Goal: Transaction & Acquisition: Book appointment/travel/reservation

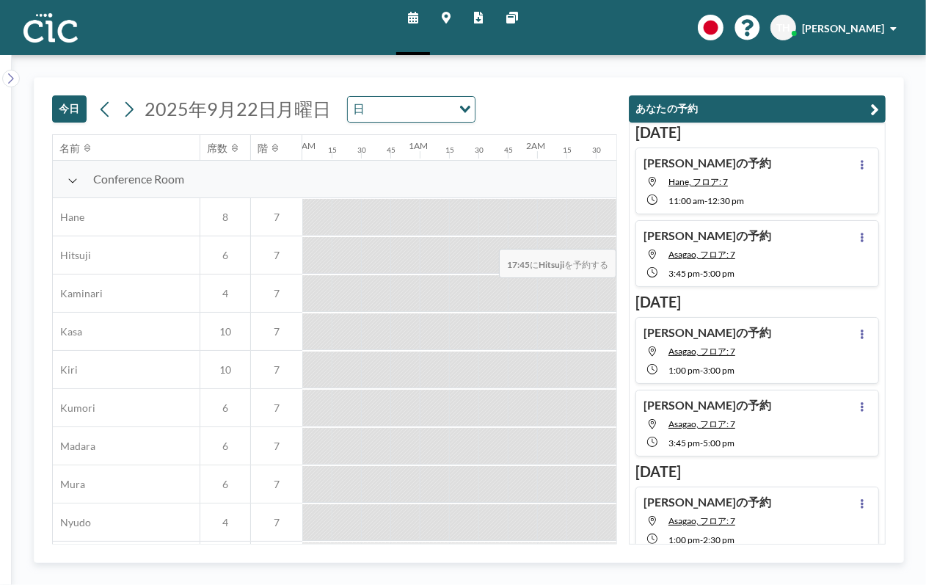
scroll to position [0, 1819]
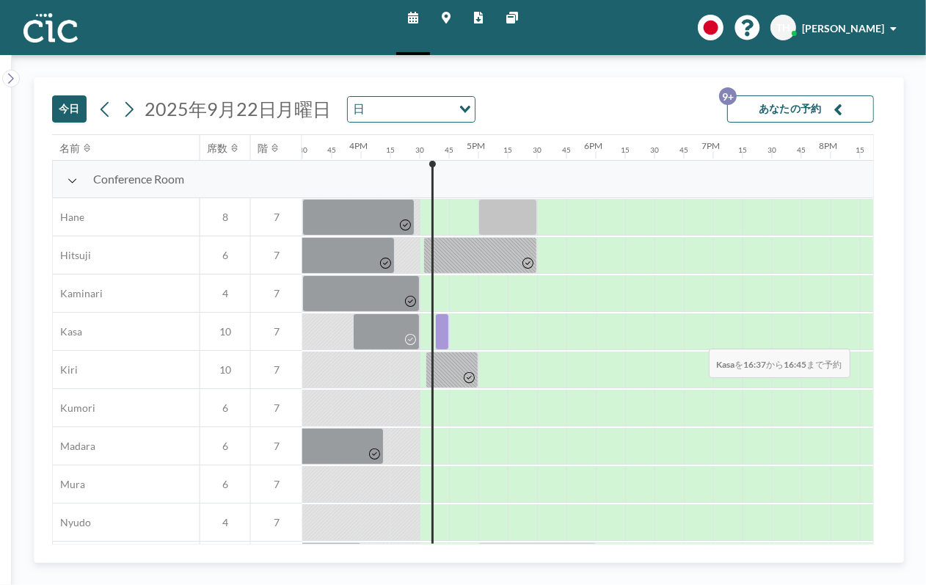
click at [440, 339] on div at bounding box center [442, 331] width 14 height 37
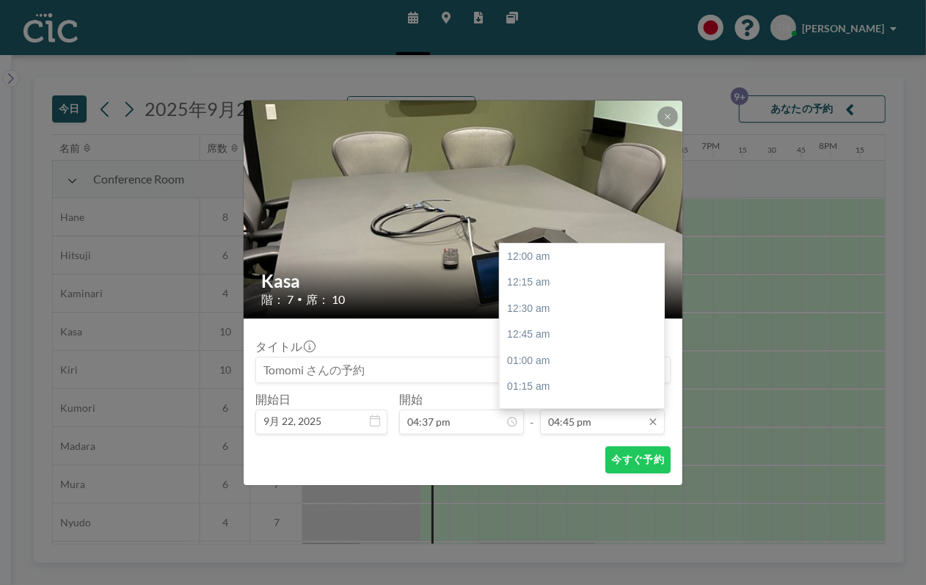
scroll to position [1749, 0]
click at [590, 420] on input "04:45 pm" at bounding box center [602, 421] width 125 height 25
click at [570, 275] on div "05:00 pm" at bounding box center [586, 283] width 173 height 26
type input "05:00 pm"
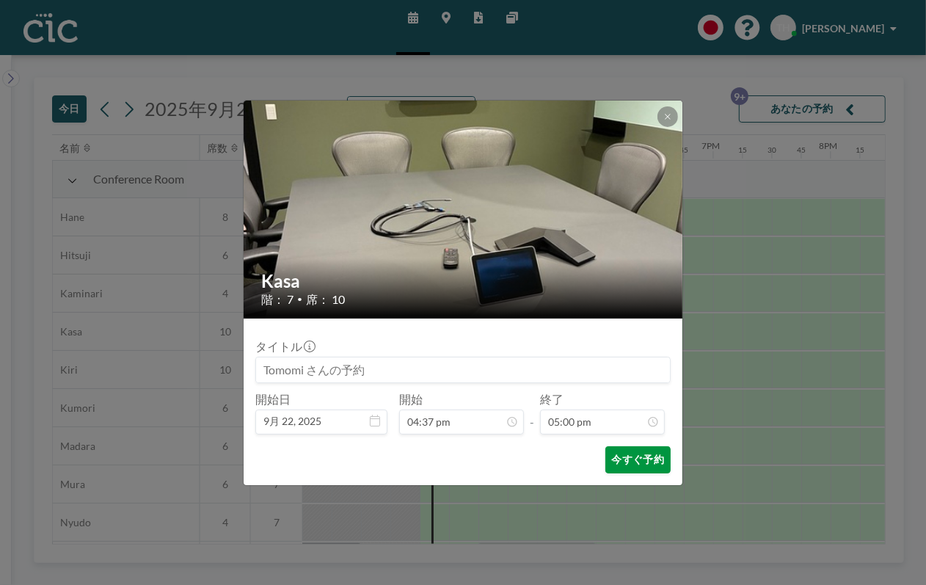
scroll to position [1775, 0]
click at [627, 453] on button "今すぐ予約" at bounding box center [637, 459] width 65 height 27
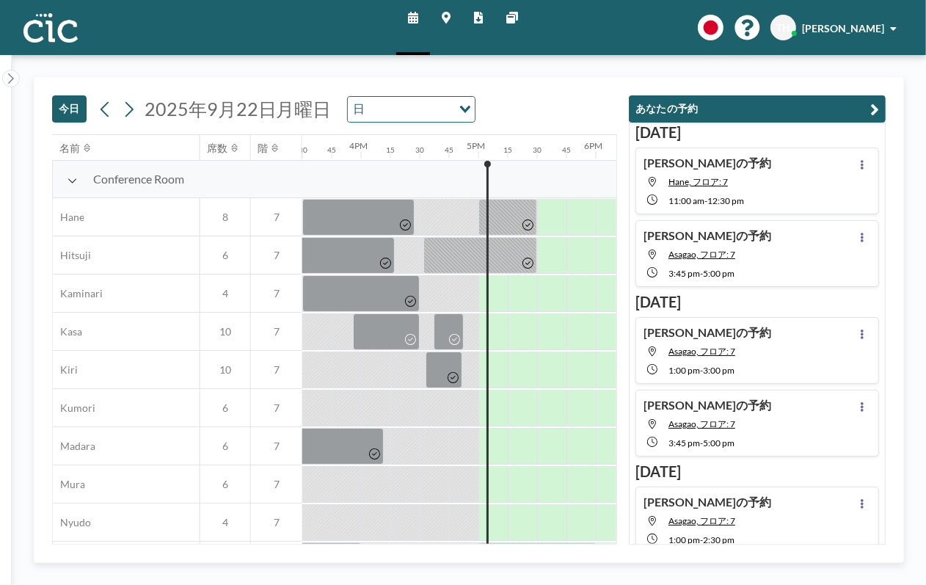
click at [378, 103] on input "Search for option" at bounding box center [410, 109] width 81 height 19
click at [378, 161] on li "週" at bounding box center [407, 156] width 125 height 21
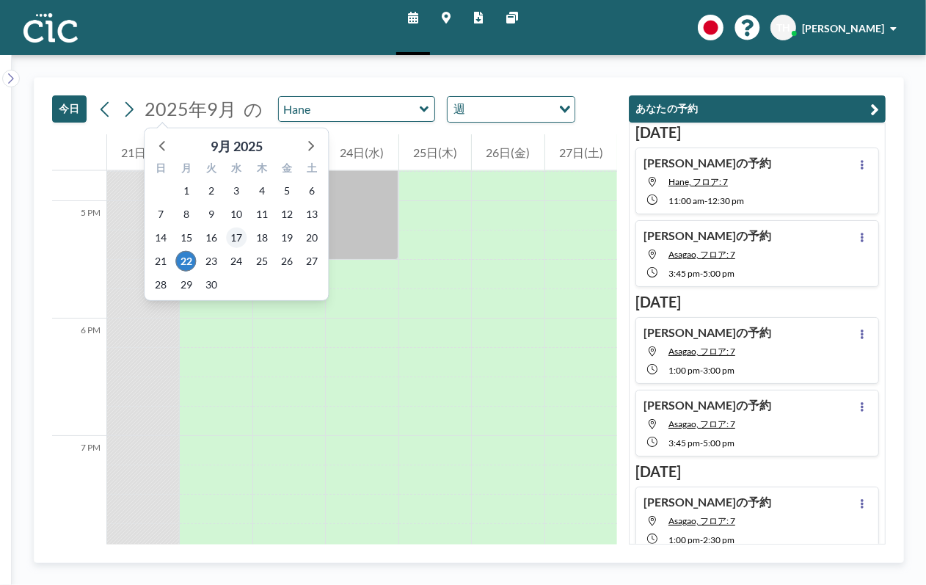
scroll to position [1966, 0]
drag, startPoint x: 317, startPoint y: 145, endPoint x: 309, endPoint y: 152, distance: 10.4
click at [315, 145] on icon at bounding box center [309, 145] width 19 height 19
click at [288, 191] on span "3" at bounding box center [287, 190] width 21 height 21
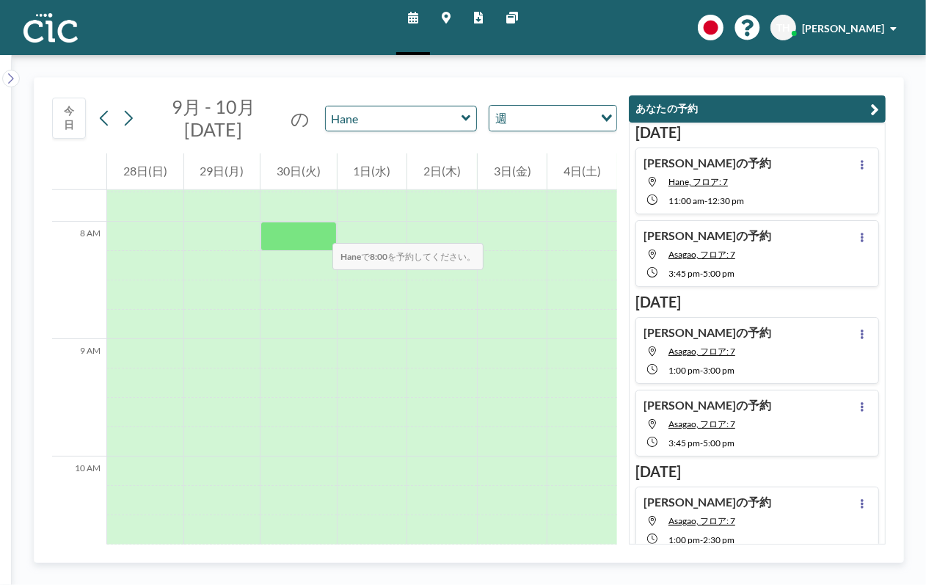
scroll to position [910, 0]
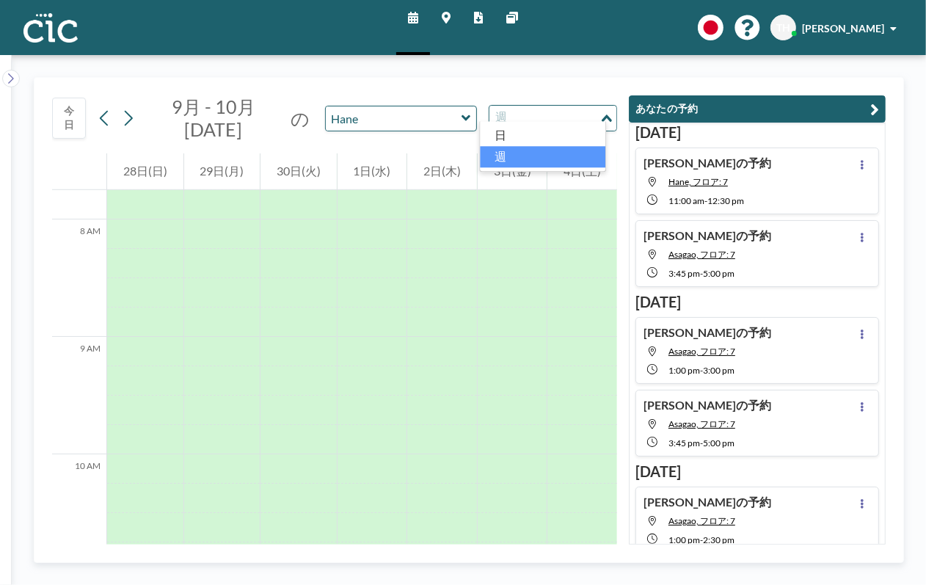
click at [565, 111] on input "Search for option" at bounding box center [544, 118] width 107 height 19
click at [528, 136] on li "日" at bounding box center [542, 135] width 125 height 21
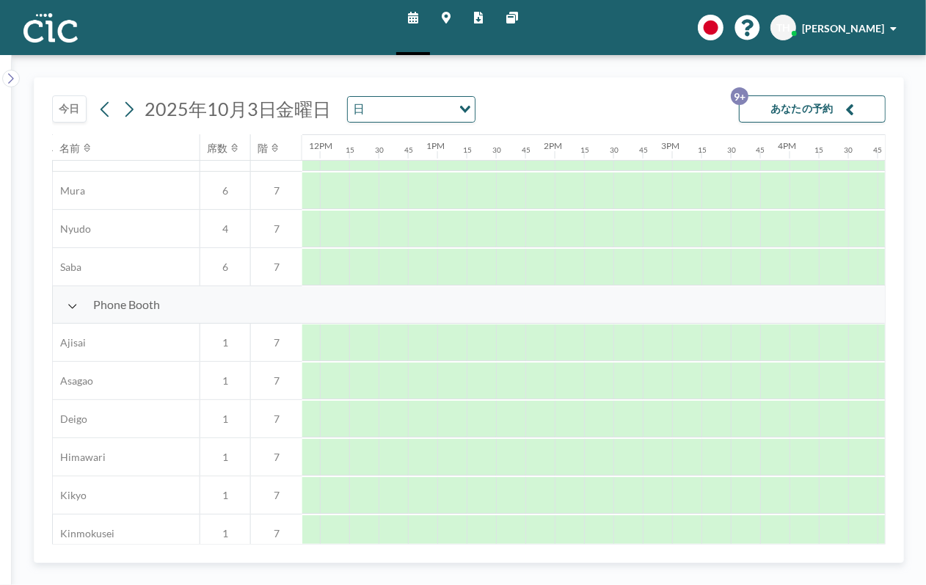
scroll to position [293, 1386]
click at [422, 377] on div at bounding box center [426, 380] width 29 height 37
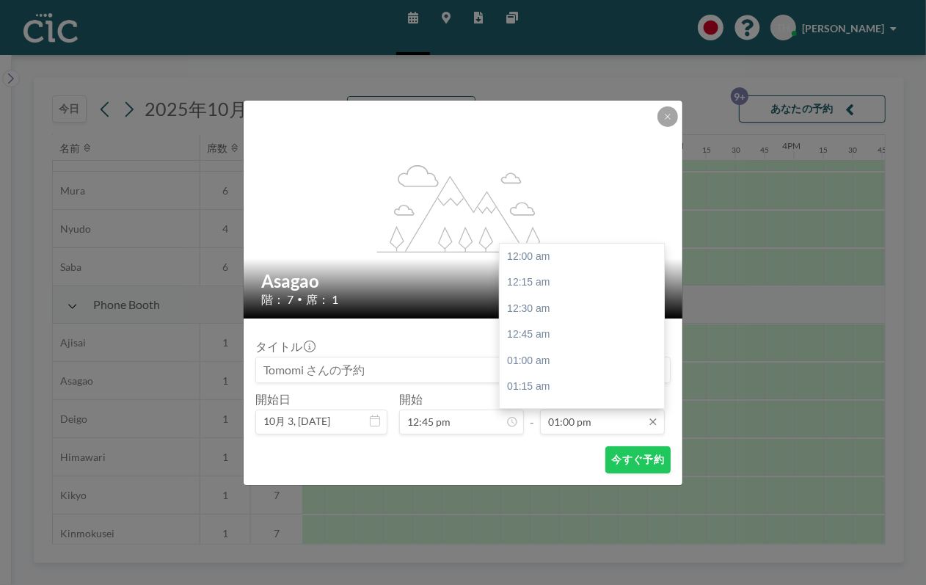
scroll to position [1357, 0]
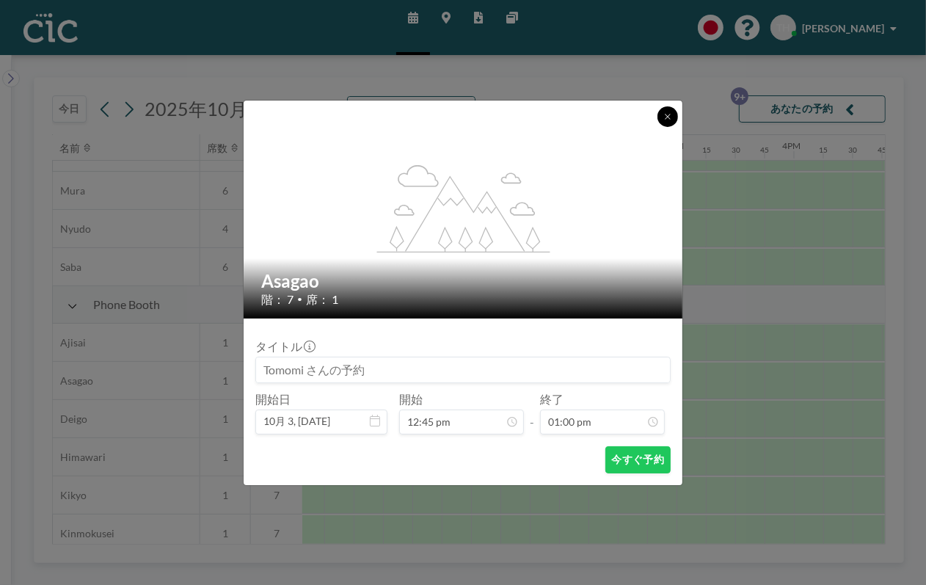
click at [665, 115] on icon at bounding box center [667, 116] width 9 height 9
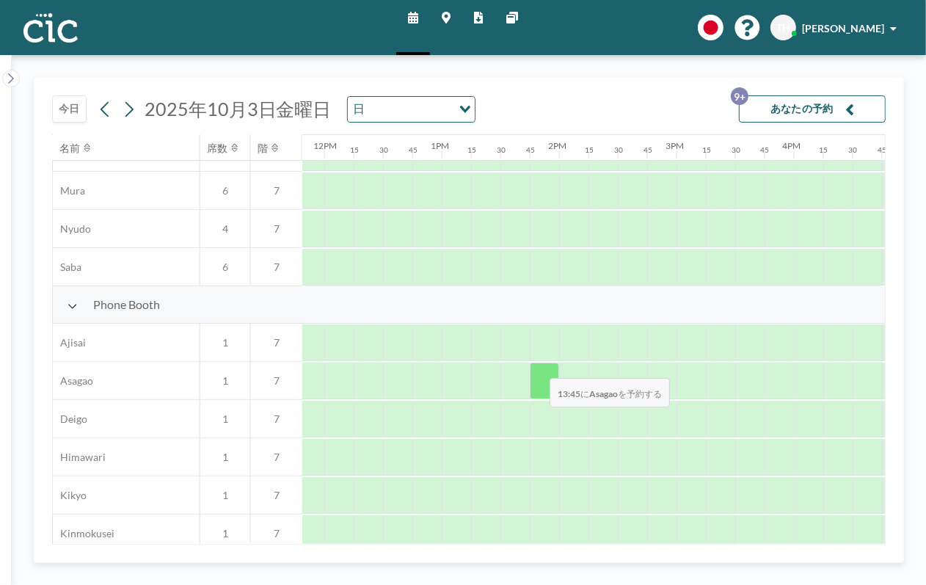
click at [539, 368] on div at bounding box center [544, 380] width 29 height 37
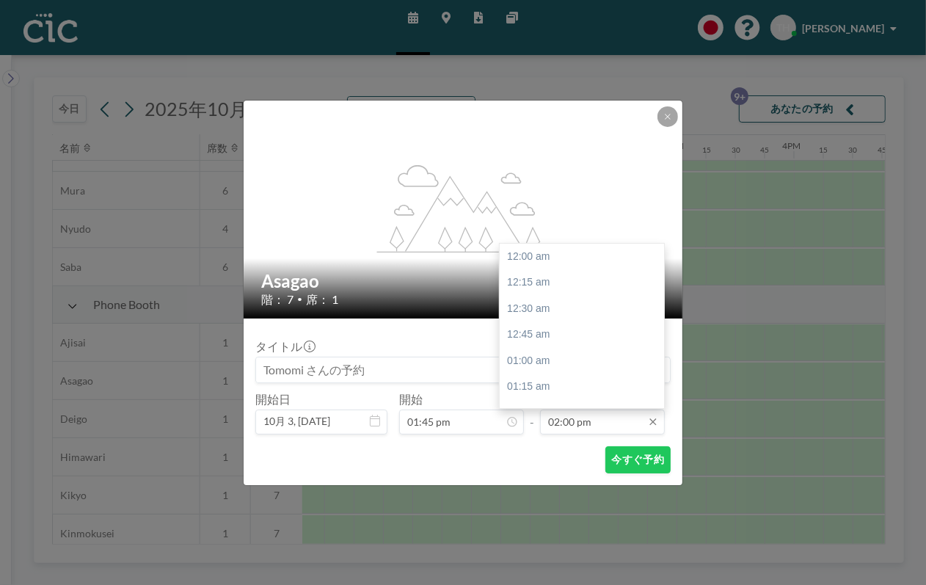
scroll to position [1461, 0]
click at [621, 427] on input "02:00 pm" at bounding box center [602, 421] width 125 height 25
click at [535, 363] on div "03:00 pm" at bounding box center [586, 361] width 173 height 26
type input "03:00 pm"
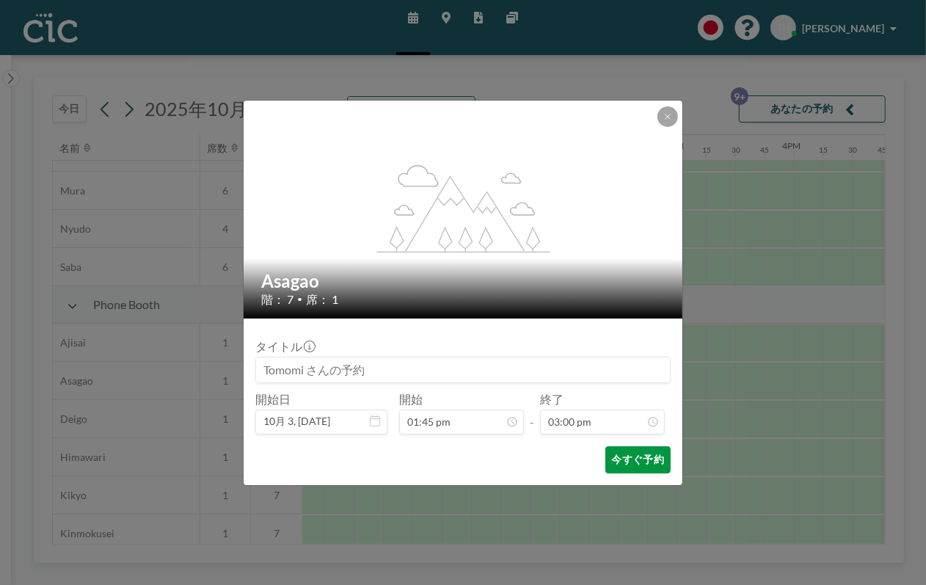
scroll to position [1567, 0]
click at [619, 462] on button "今すぐ予約" at bounding box center [637, 459] width 65 height 27
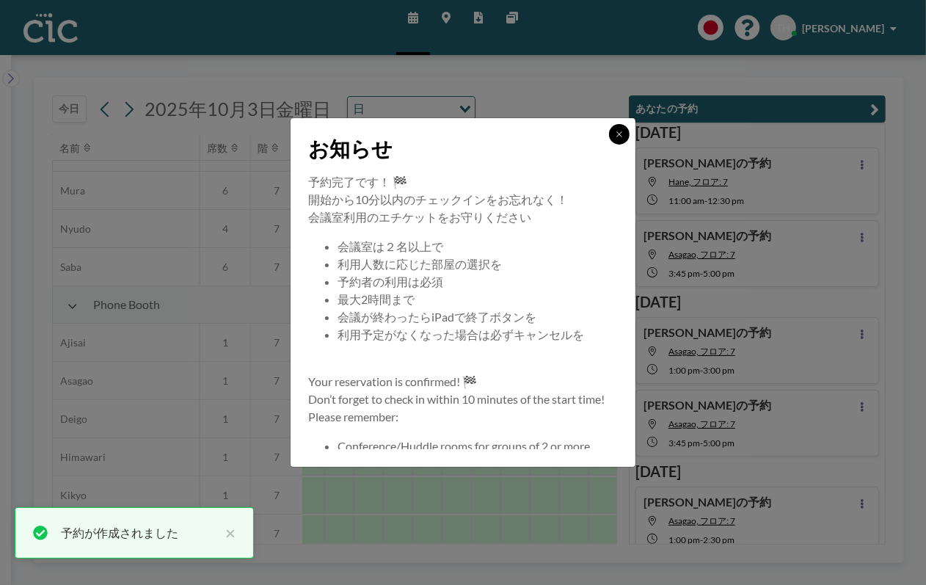
click at [618, 136] on icon at bounding box center [619, 134] width 9 height 9
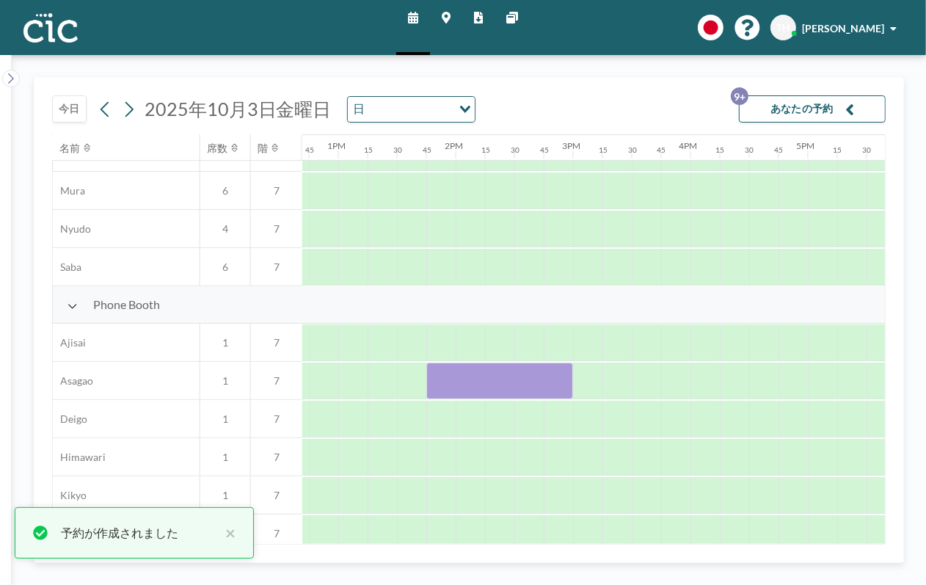
scroll to position [293, 1491]
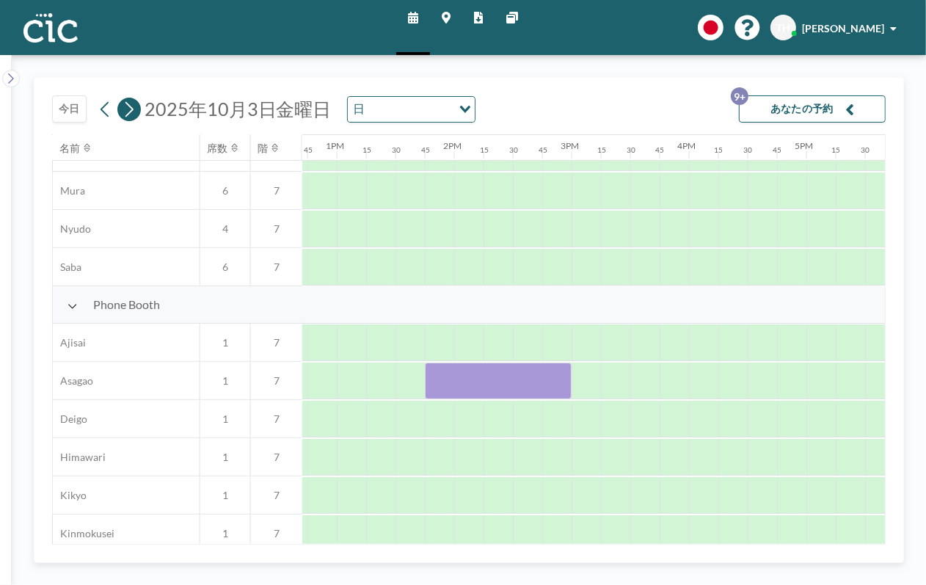
click at [131, 103] on icon at bounding box center [129, 109] width 14 height 22
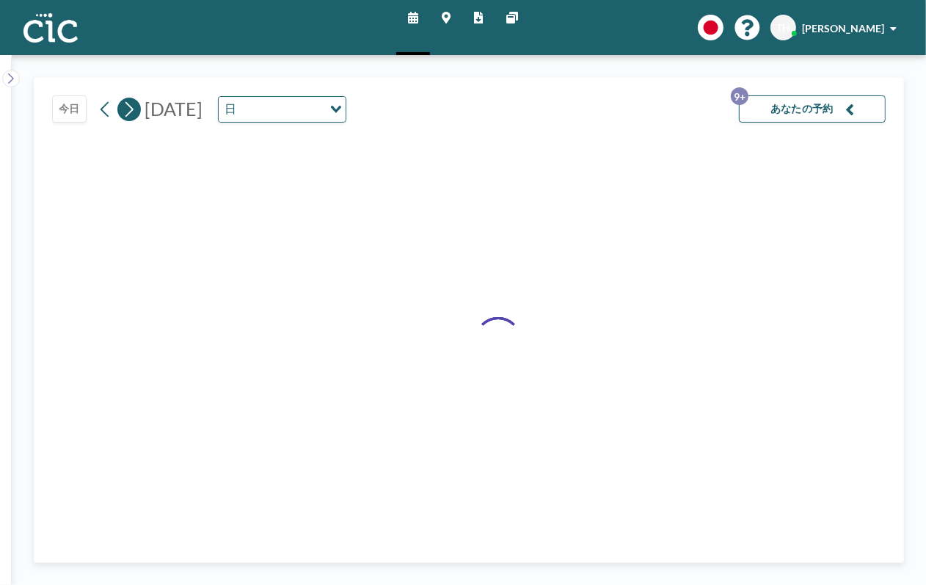
click at [127, 108] on icon at bounding box center [129, 109] width 14 height 22
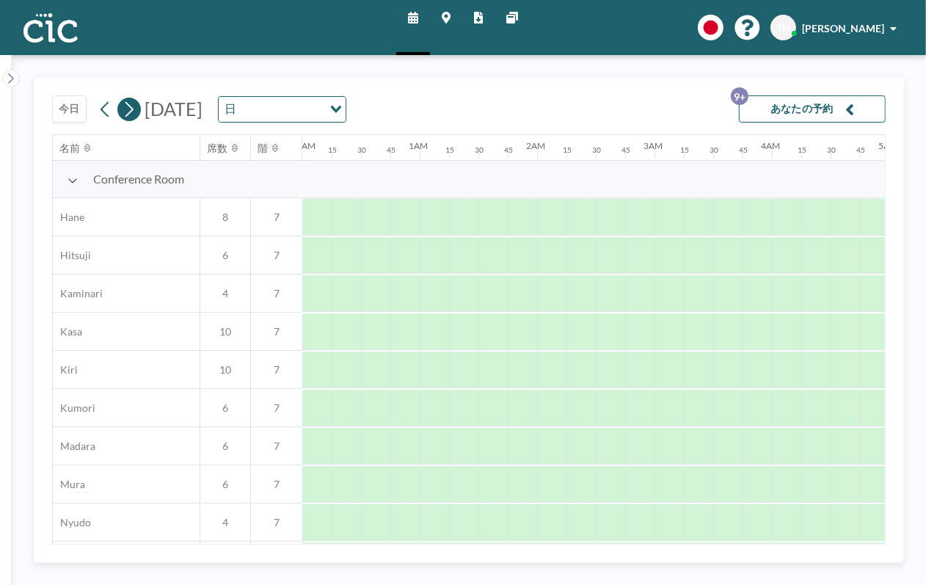
click at [131, 111] on icon at bounding box center [129, 109] width 14 height 22
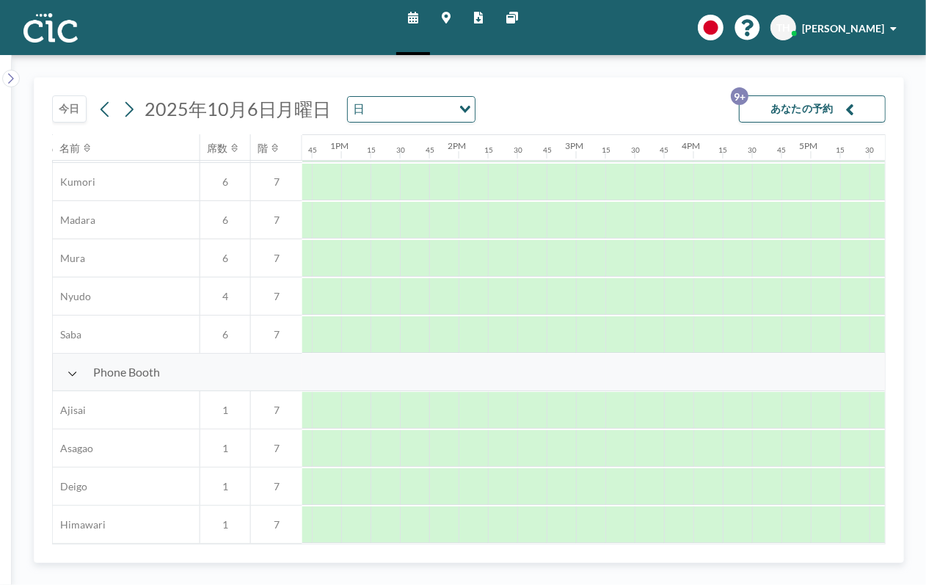
scroll to position [239, 1487]
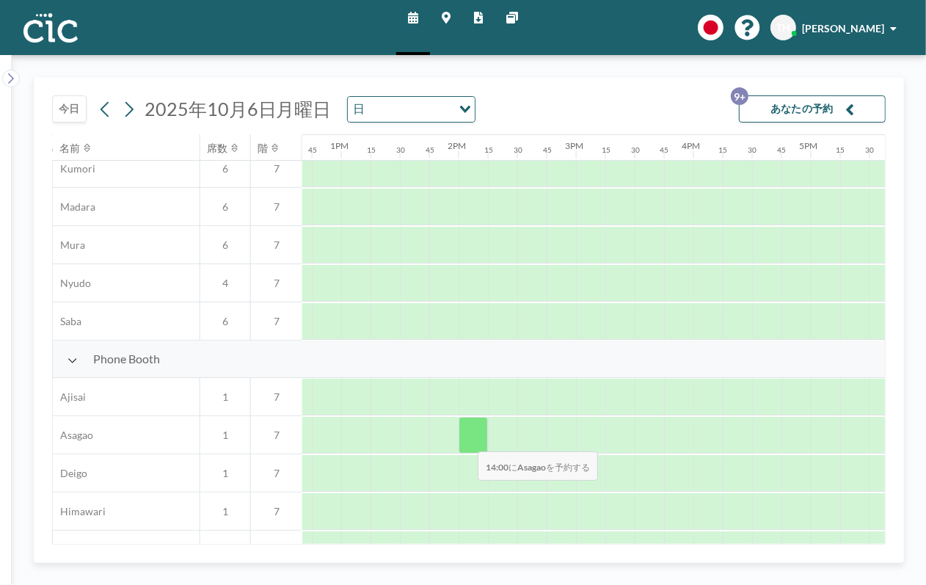
click at [466, 442] on div at bounding box center [472, 435] width 29 height 37
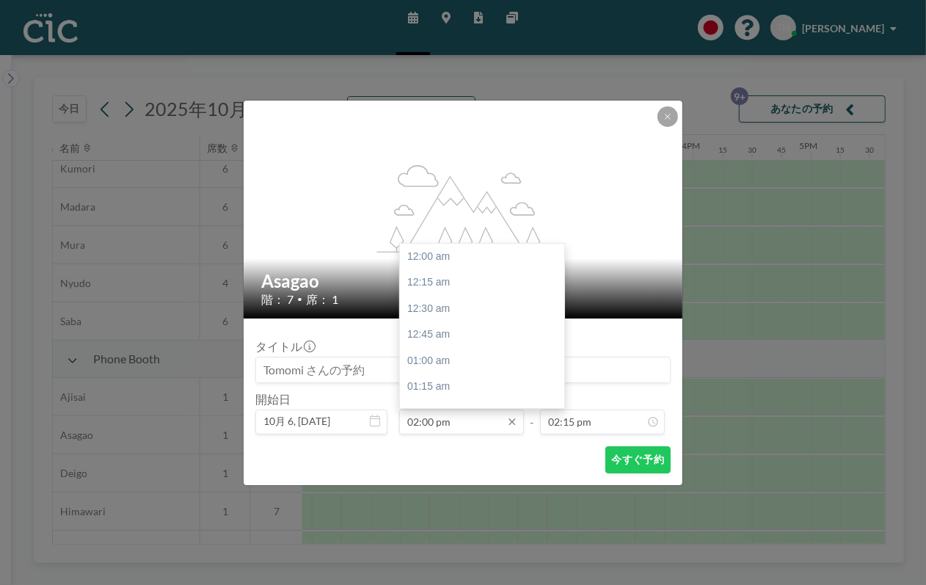
scroll to position [1461, 0]
click at [488, 418] on input "02:00 pm" at bounding box center [461, 421] width 125 height 25
click at [455, 254] on div "01:45 pm" at bounding box center [486, 255] width 173 height 26
type input "01:45 pm"
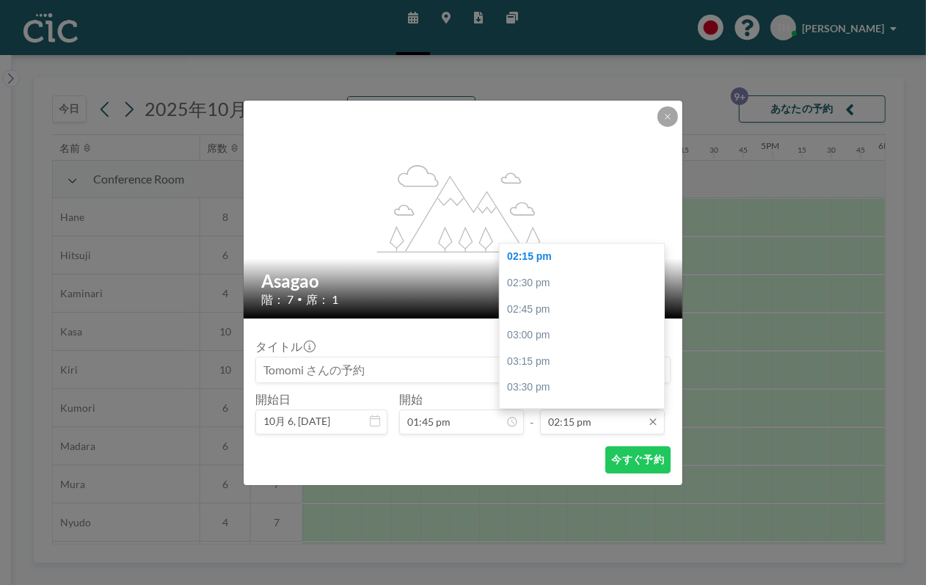
scroll to position [0, 1584]
click at [619, 423] on input "02:15 pm" at bounding box center [602, 421] width 125 height 25
click at [554, 332] on div "03:00 pm" at bounding box center [586, 335] width 173 height 26
type input "03:00 pm"
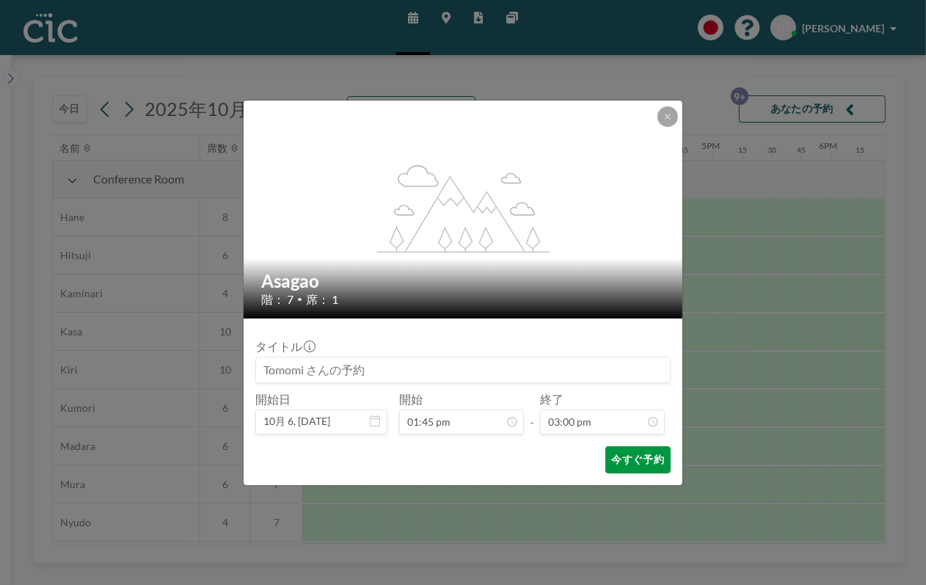
click at [644, 459] on button "今すぐ予約" at bounding box center [637, 459] width 65 height 27
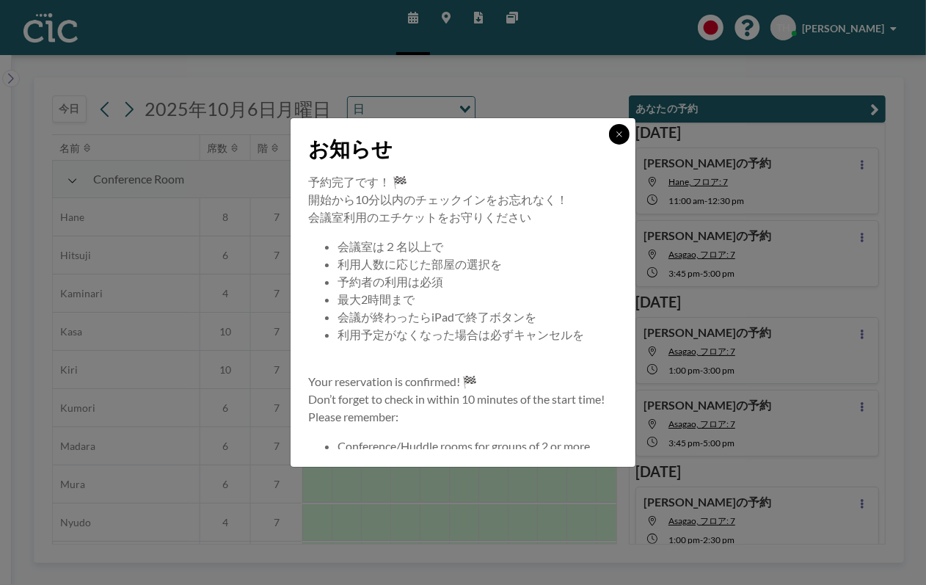
click at [622, 128] on button at bounding box center [619, 134] width 21 height 21
